Goal: Find specific page/section: Find specific page/section

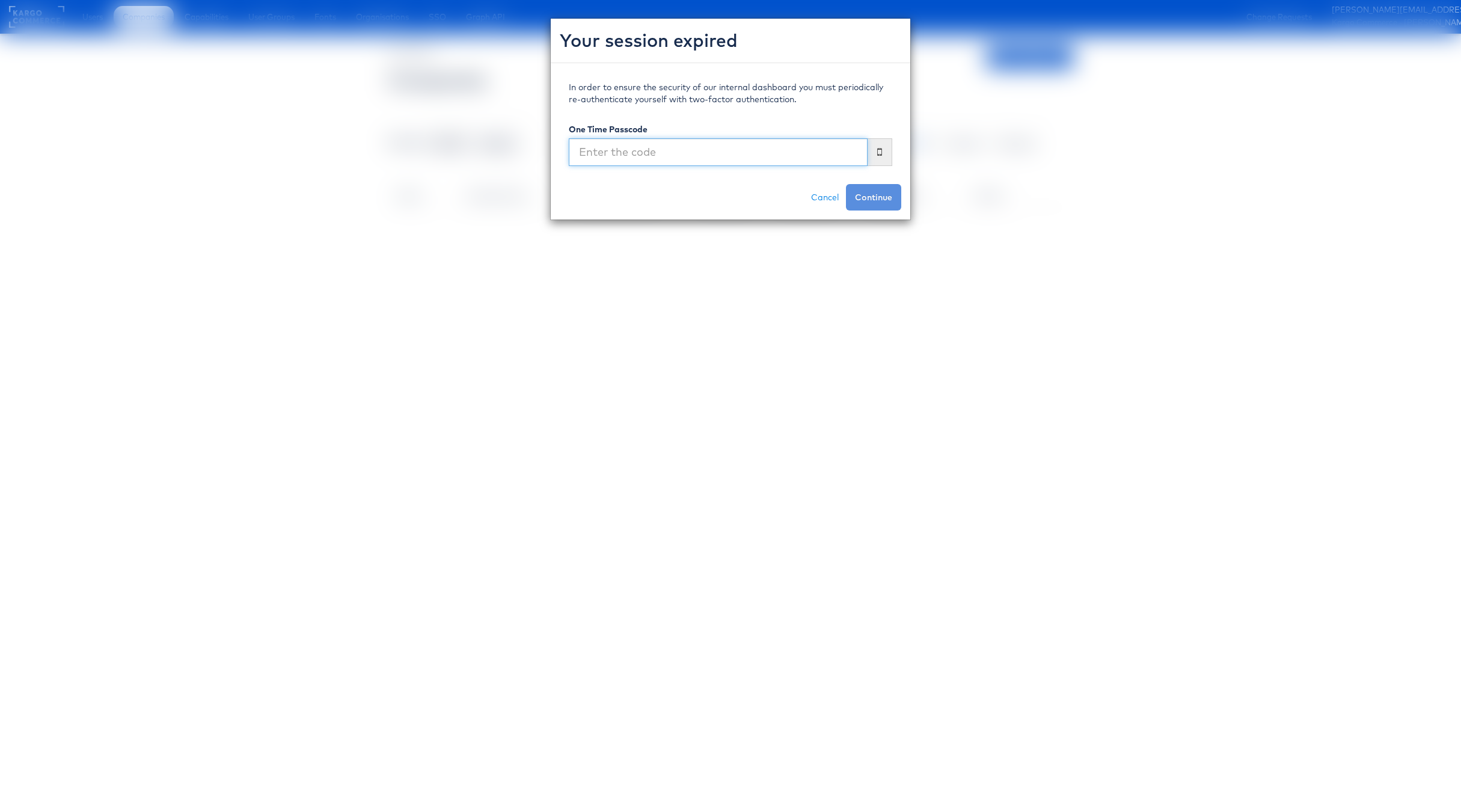
click at [686, 152] on input "text" at bounding box center [718, 152] width 299 height 28
type input "371502"
click at [846, 184] on button "Continue" at bounding box center [874, 197] width 56 height 26
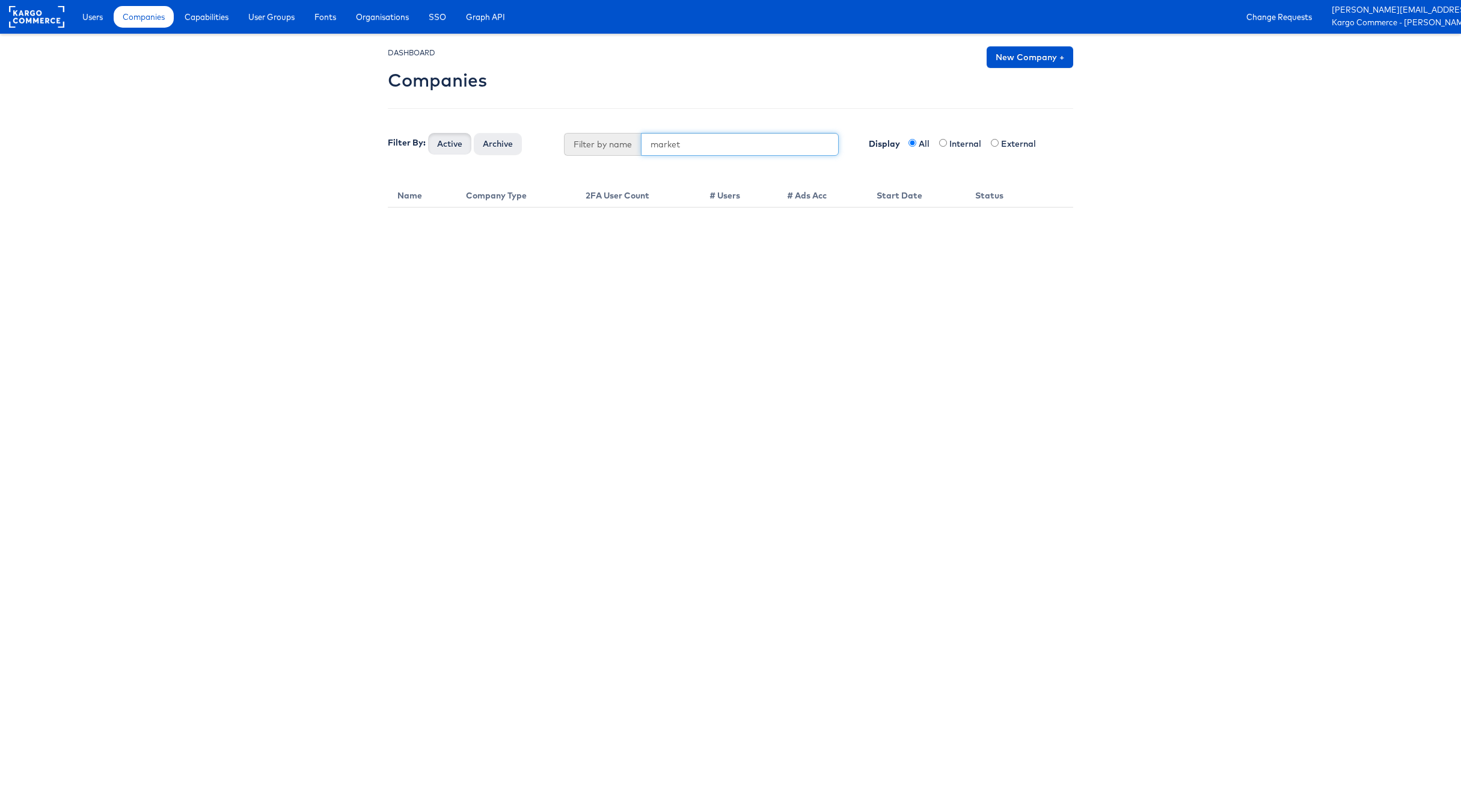
click at [690, 151] on input "market" at bounding box center [740, 144] width 198 height 23
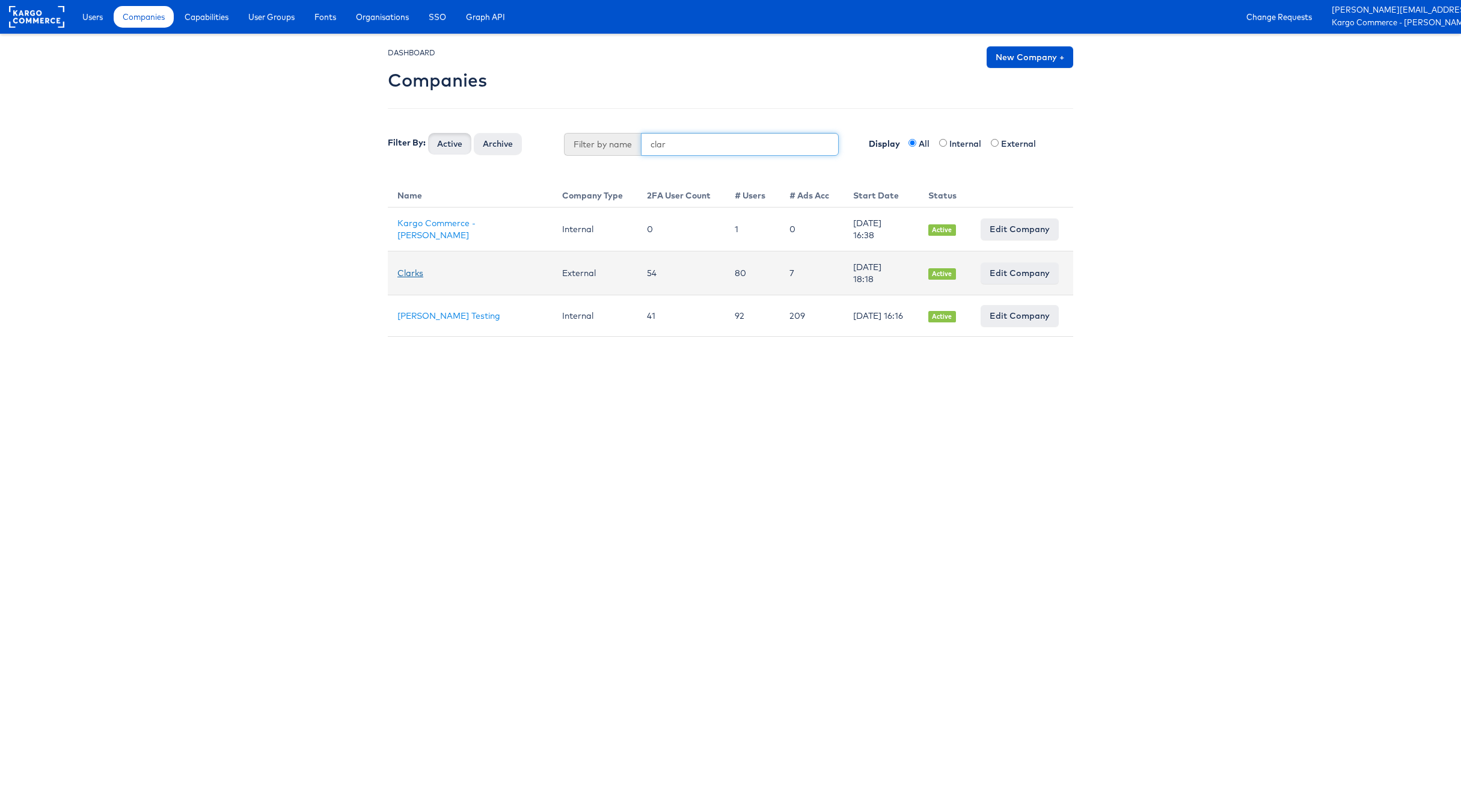
type input "clar"
click at [406, 276] on link "Clarks" at bounding box center [410, 273] width 26 height 10
